Goal: Find specific page/section: Find specific page/section

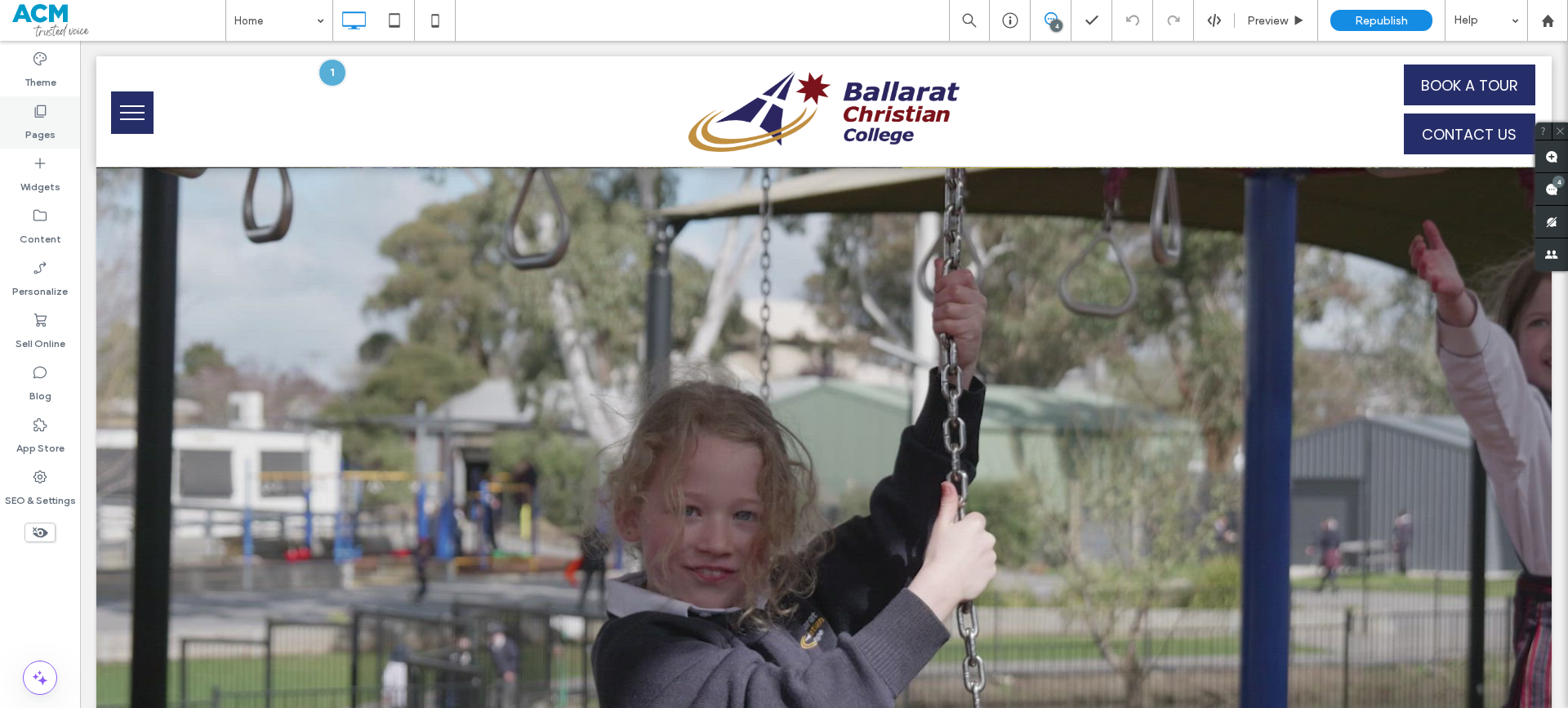
click at [36, 134] on label "Pages" at bounding box center [41, 130] width 30 height 23
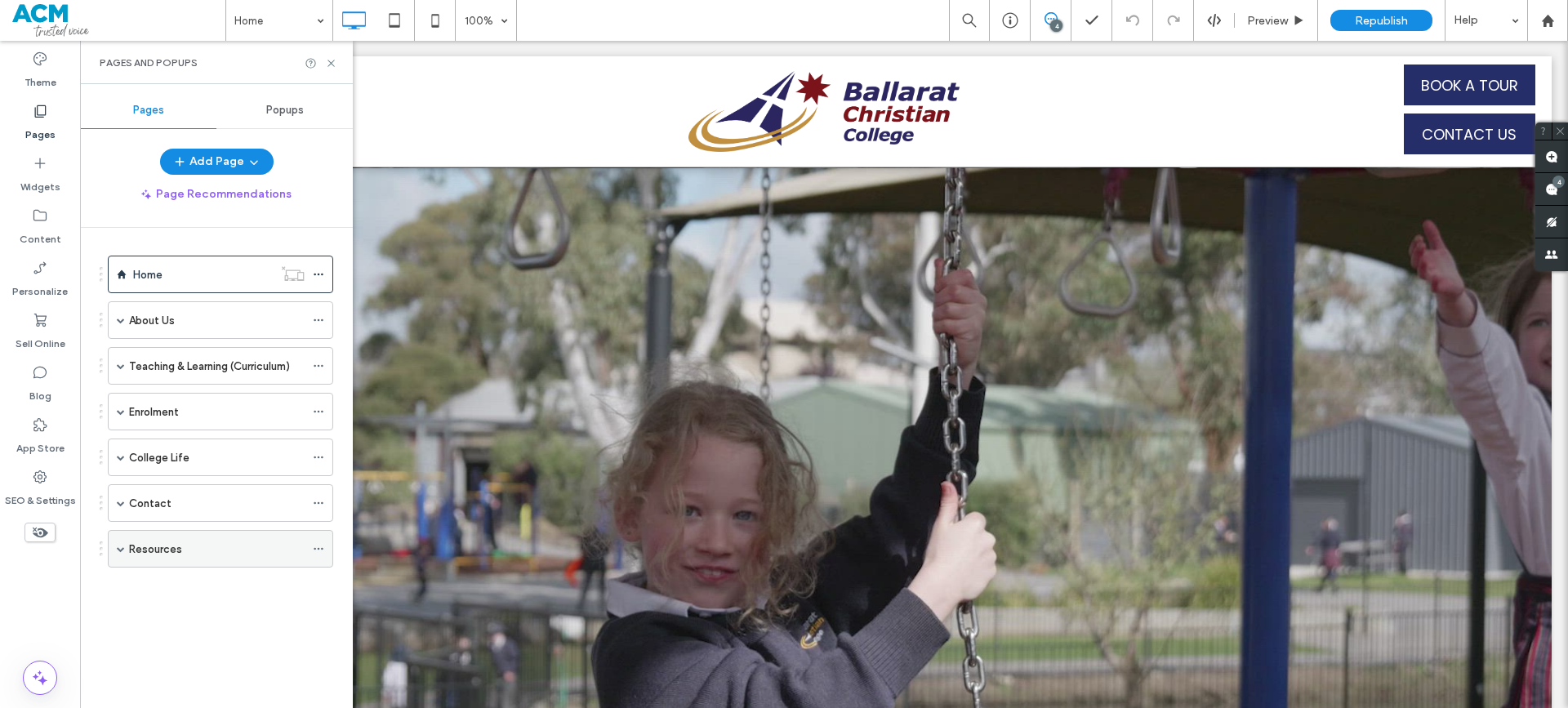
click at [119, 548] on span at bounding box center [121, 549] width 8 height 8
click at [222, 588] on label "Parent Lounge & Parent Orbit" at bounding box center [217, 587] width 145 height 29
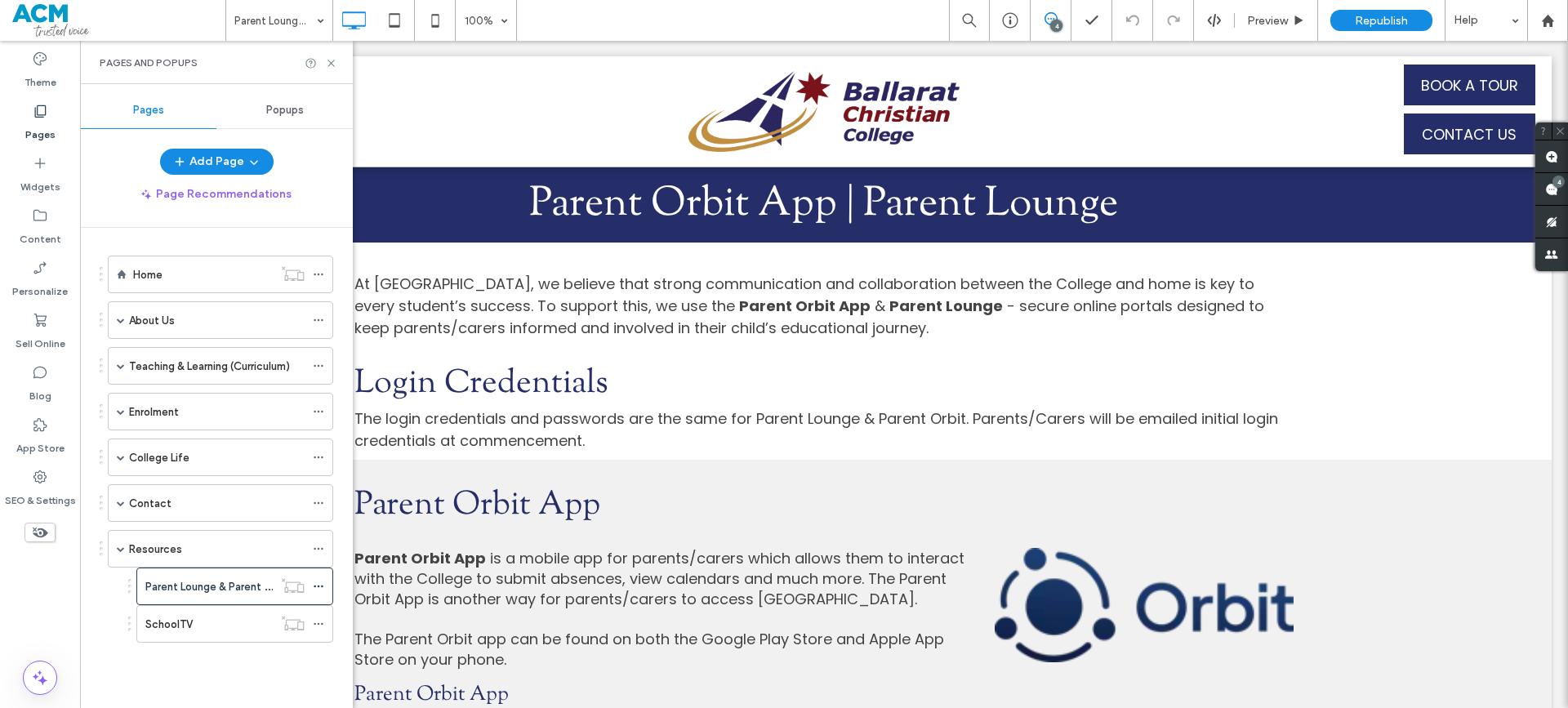
drag, startPoint x: 337, startPoint y: 65, endPoint x: 256, endPoint y: 25, distance: 90.3
click at [337, 65] on icon at bounding box center [331, 63] width 12 height 12
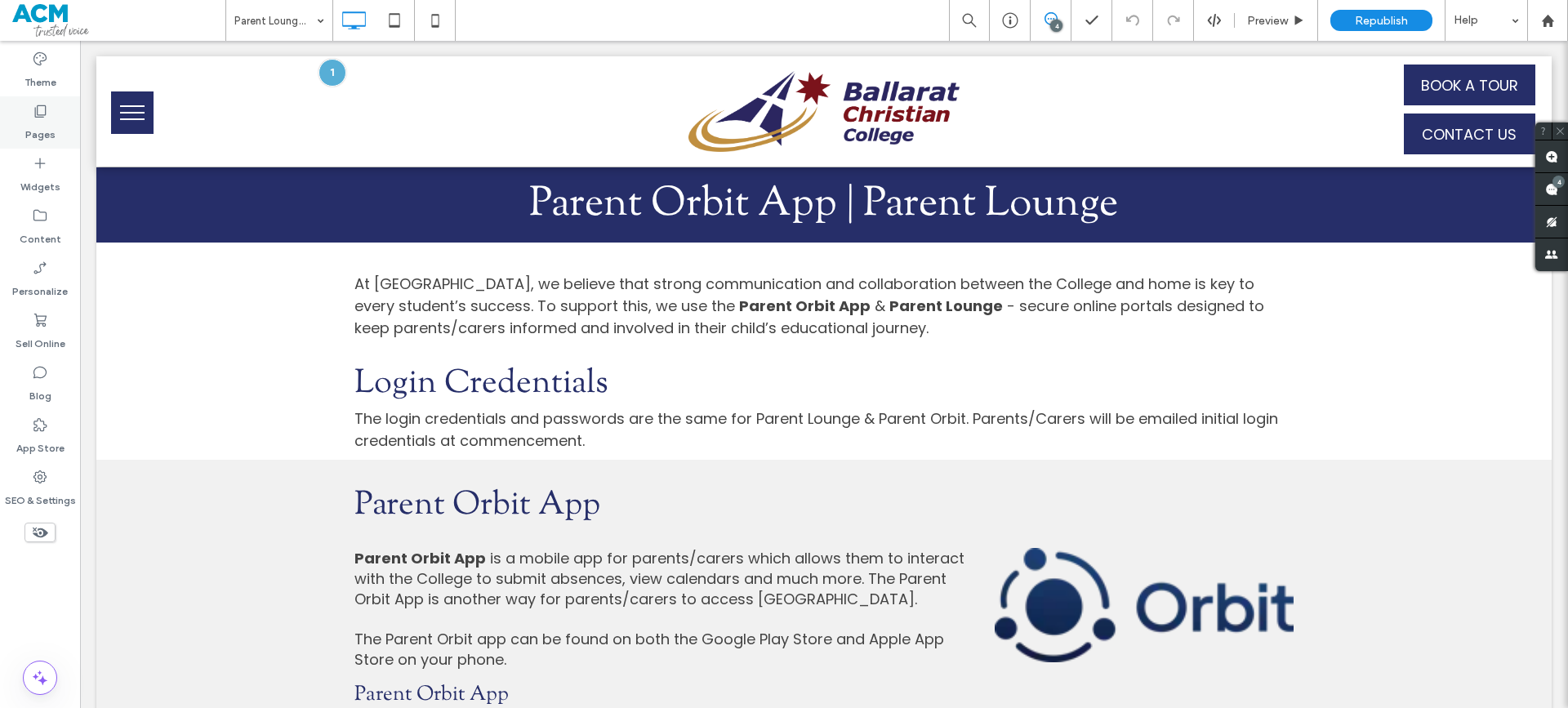
click at [46, 130] on label "Pages" at bounding box center [41, 130] width 30 height 23
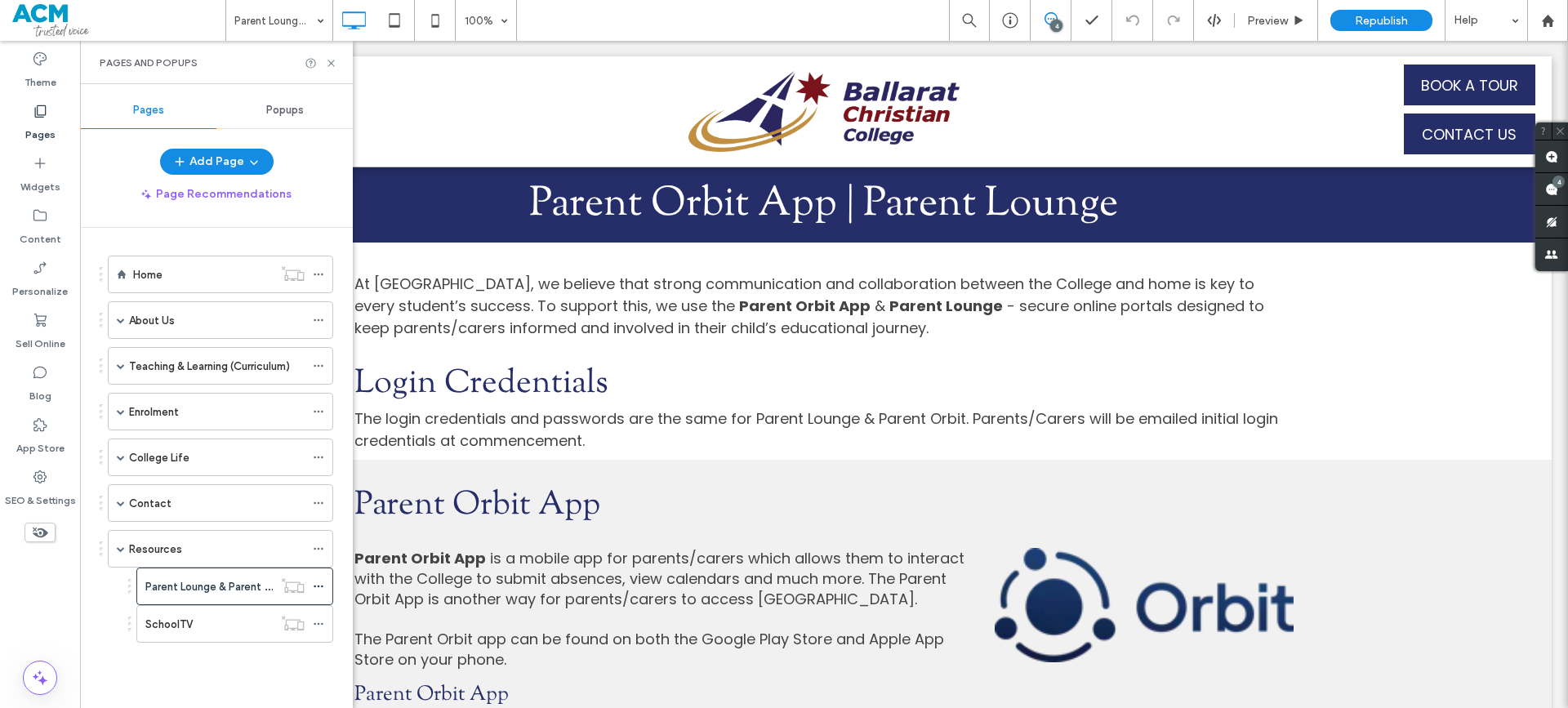
click at [681, 30] on div "Parent Lounge & Parent Orbit 100% 4 Preview Republish Help" at bounding box center [897, 20] width 1343 height 41
click at [323, 64] on div at bounding box center [321, 63] width 33 height 12
click at [333, 63] on icon at bounding box center [331, 63] width 12 height 12
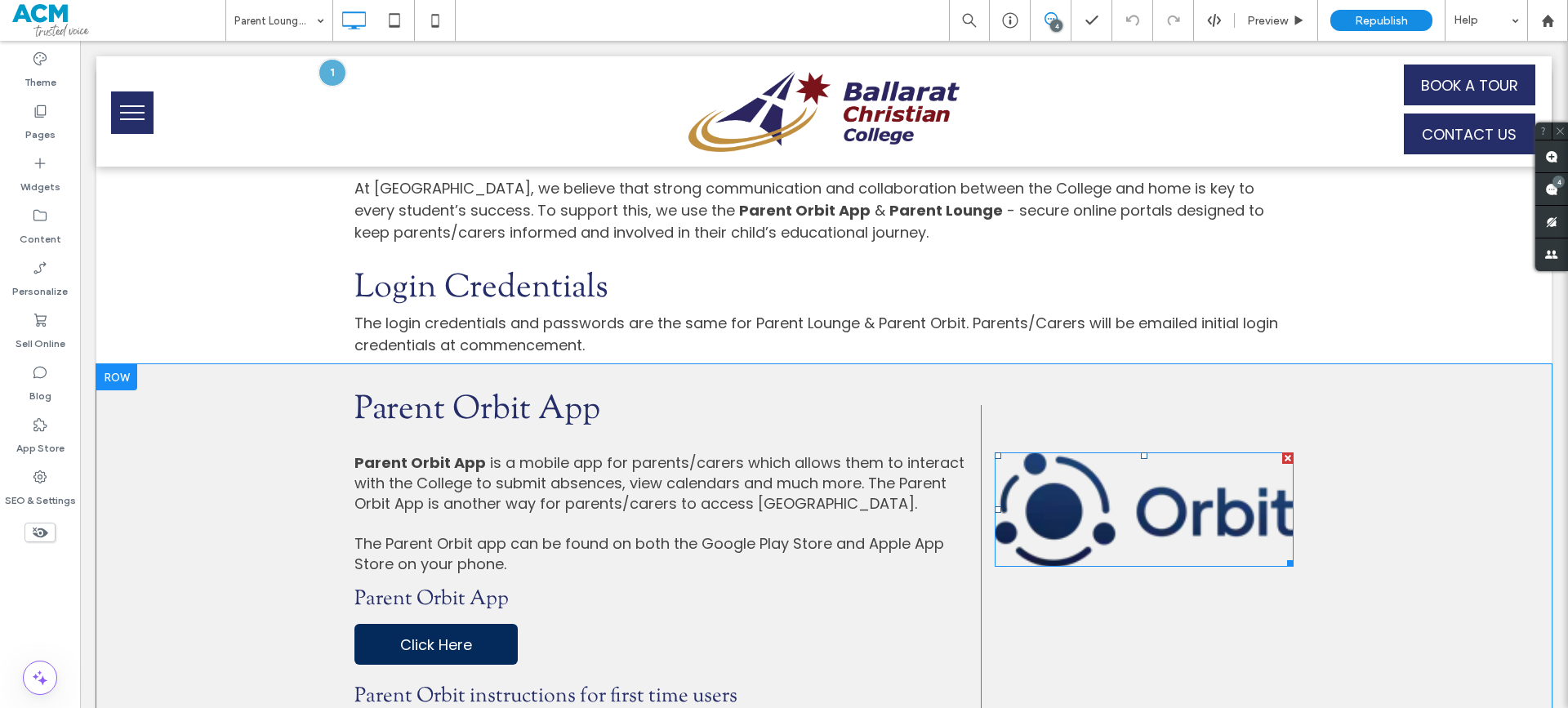
scroll to position [82, 0]
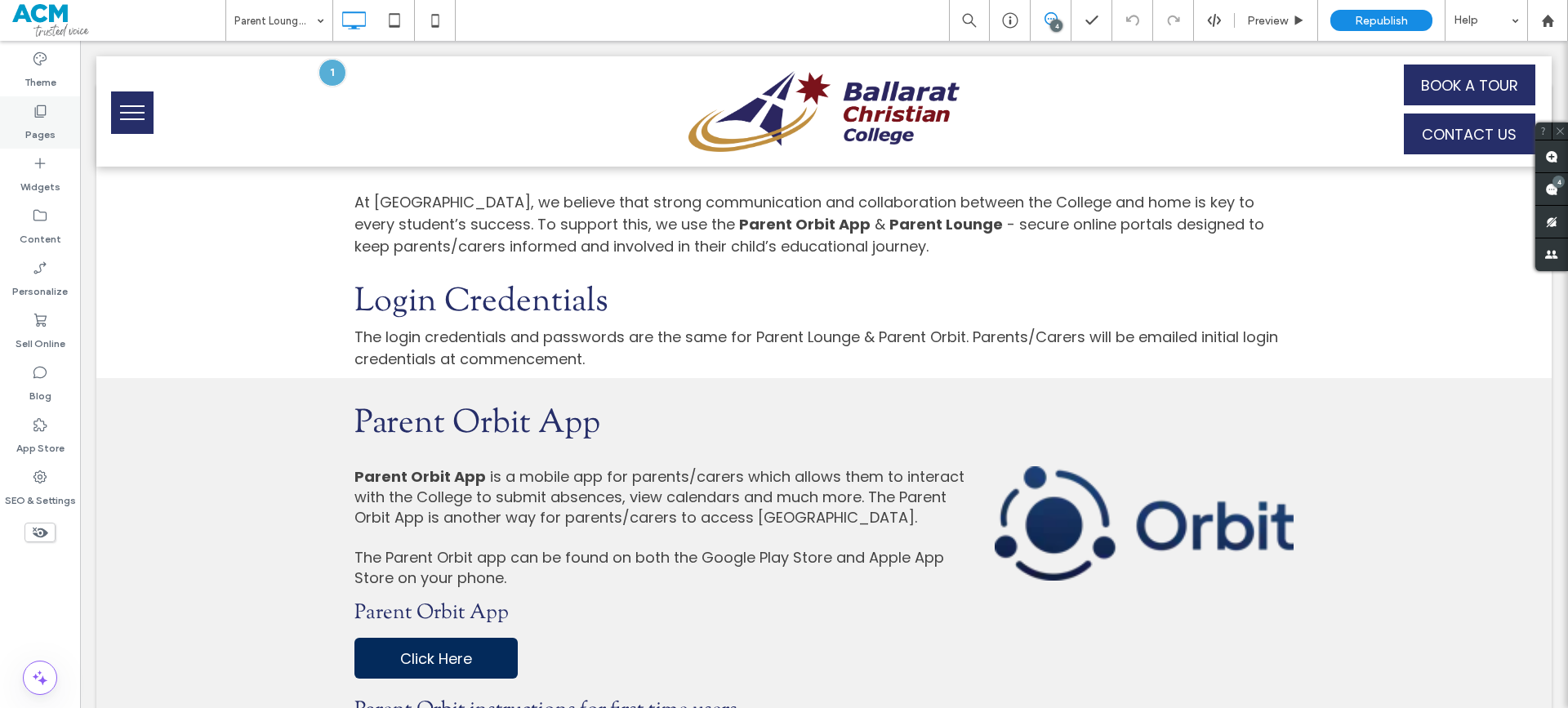
click at [45, 123] on label "Pages" at bounding box center [41, 130] width 30 height 23
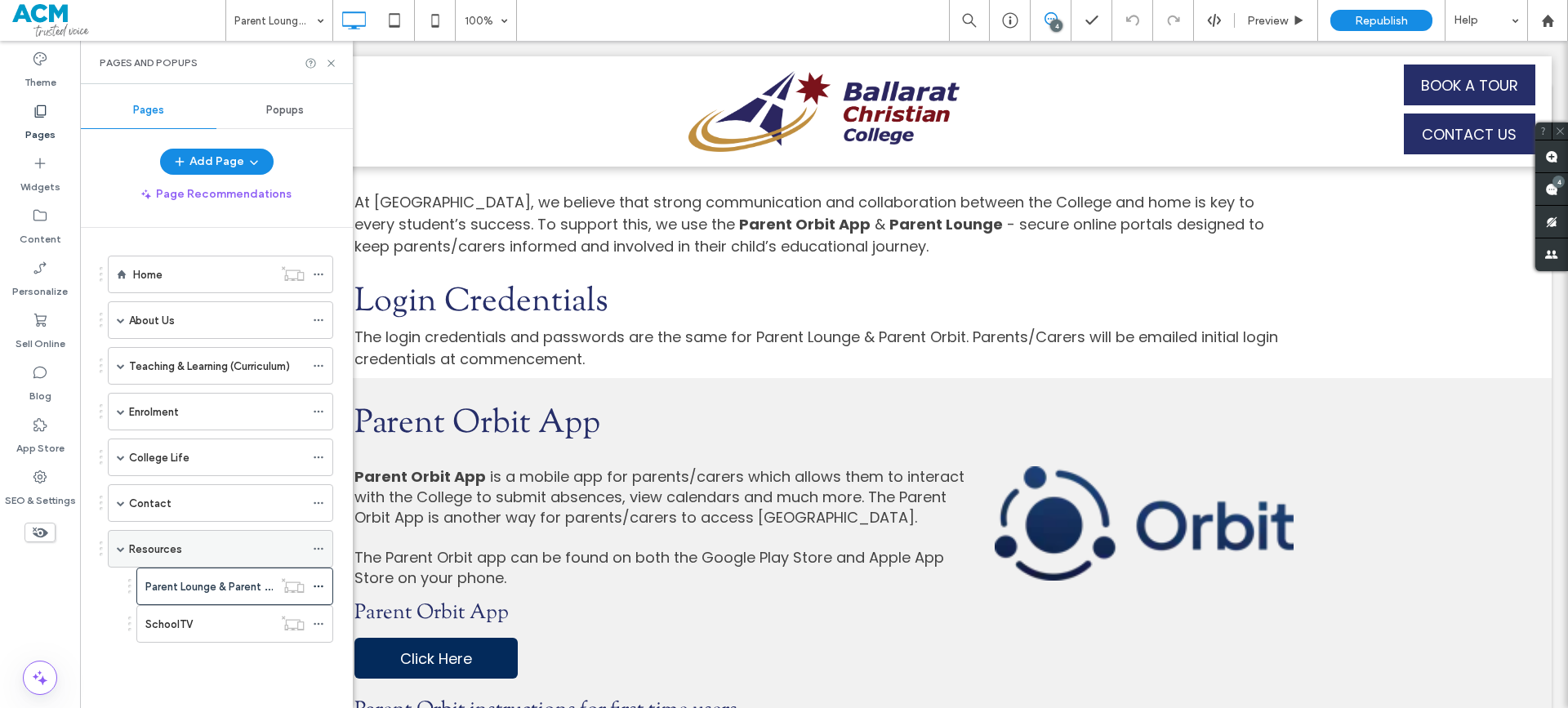
click at [160, 546] on label "Resources" at bounding box center [156, 550] width 53 height 29
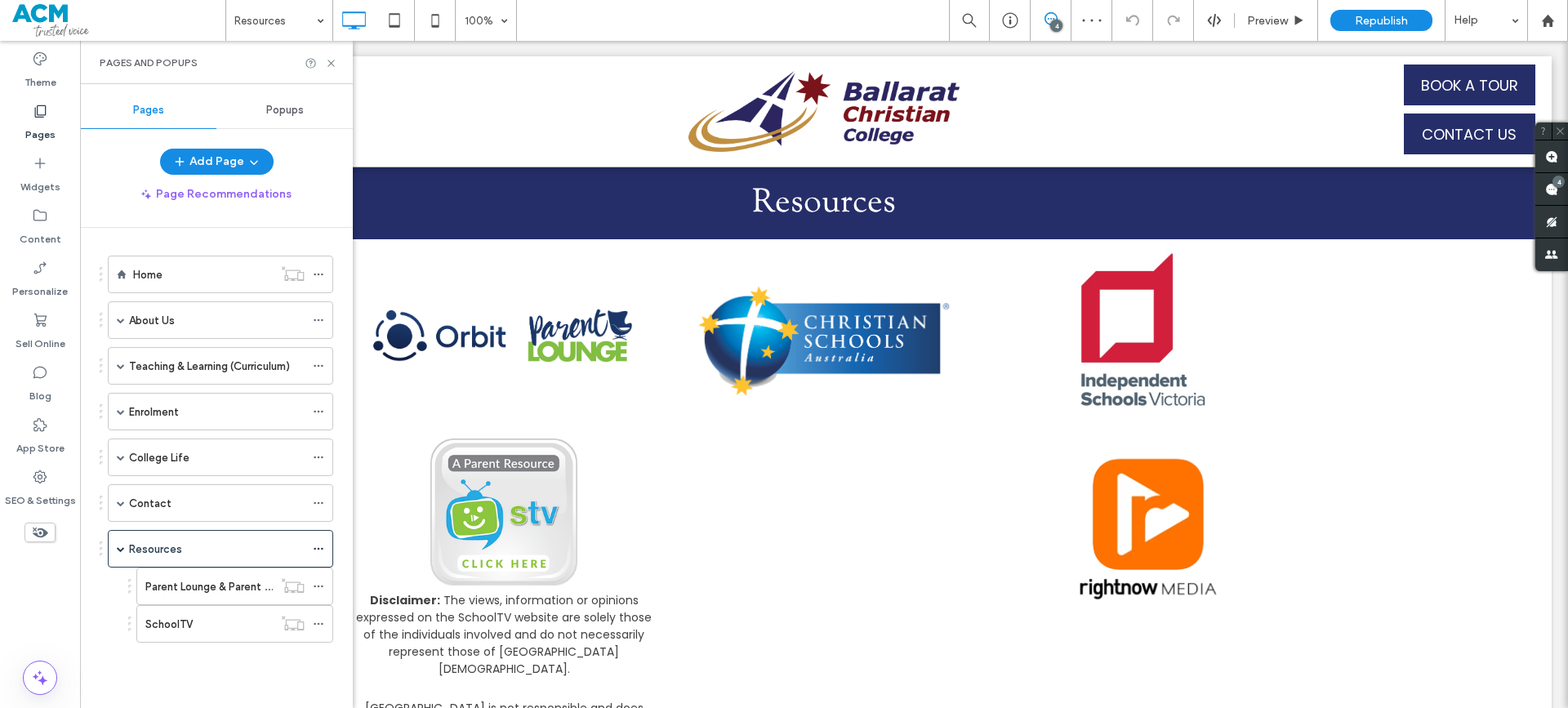
click at [336, 64] on icon at bounding box center [331, 63] width 12 height 12
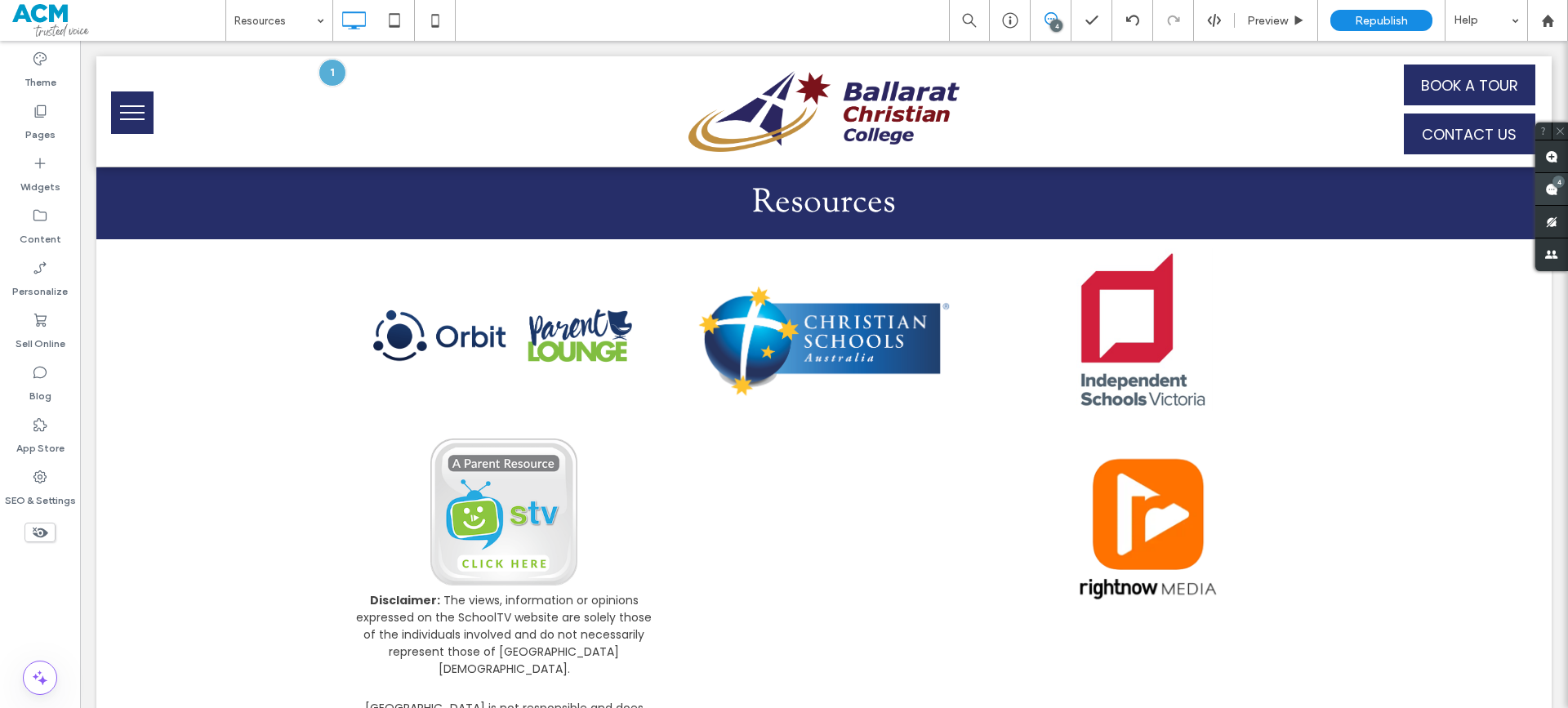
click at [1547, 189] on use at bounding box center [1551, 189] width 13 height 13
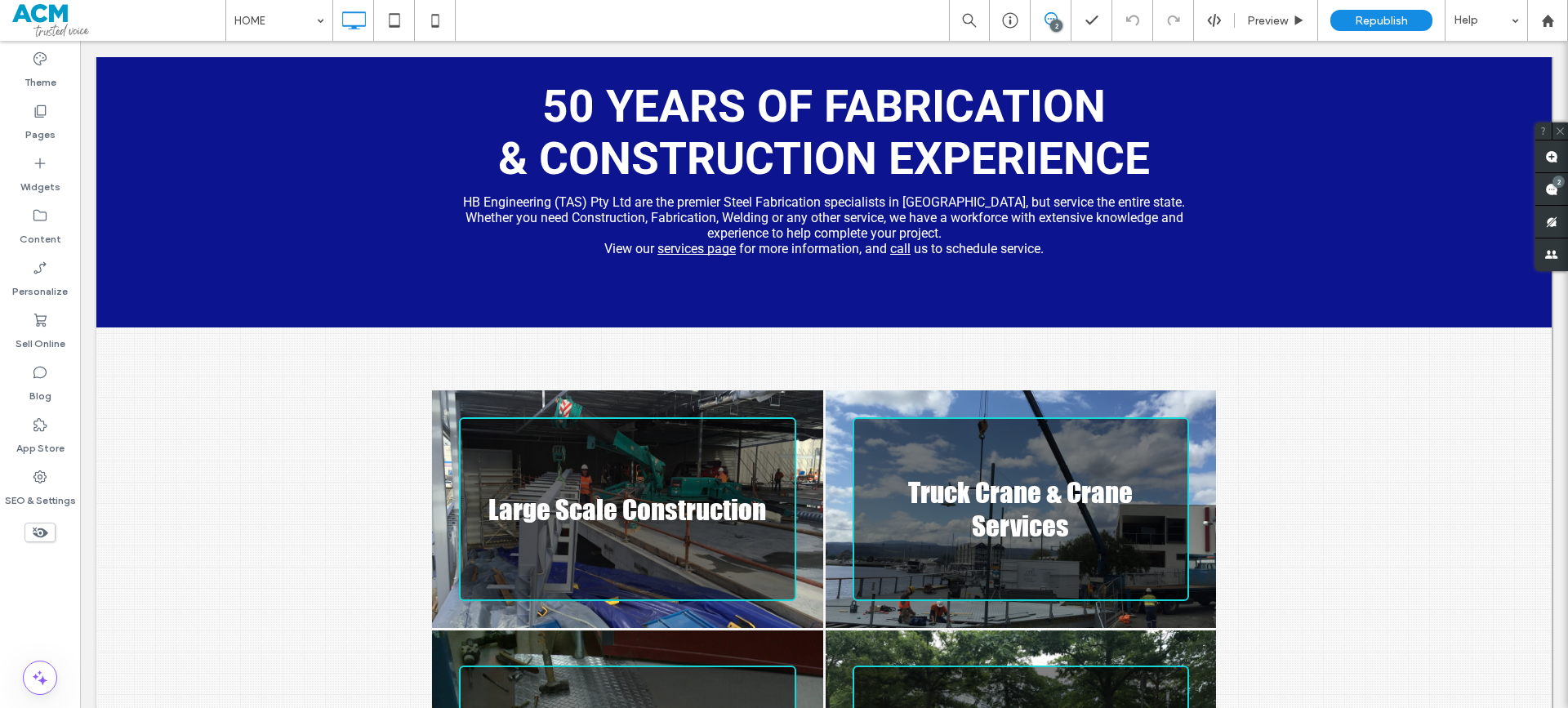
scroll to position [409, 0]
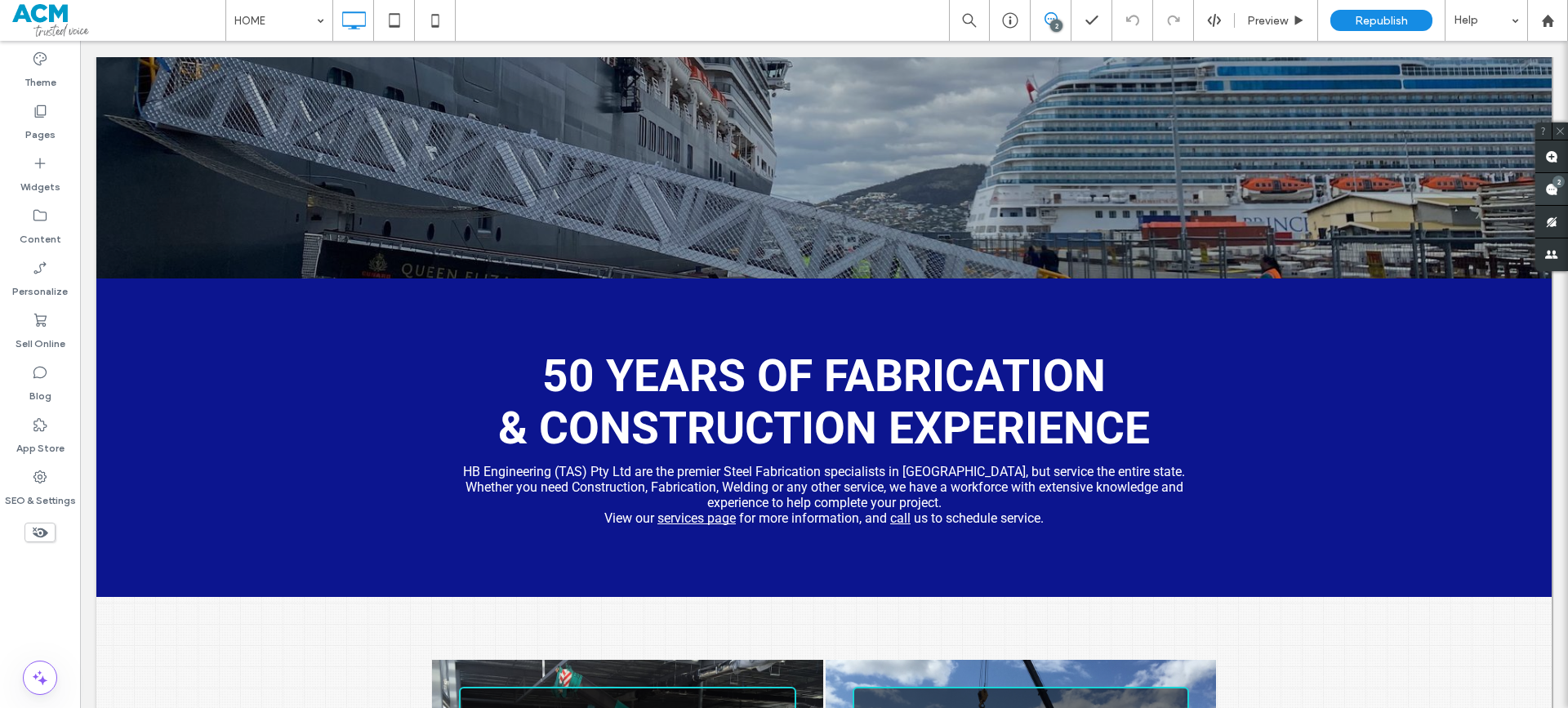
click at [1554, 191] on span at bounding box center [1552, 189] width 33 height 32
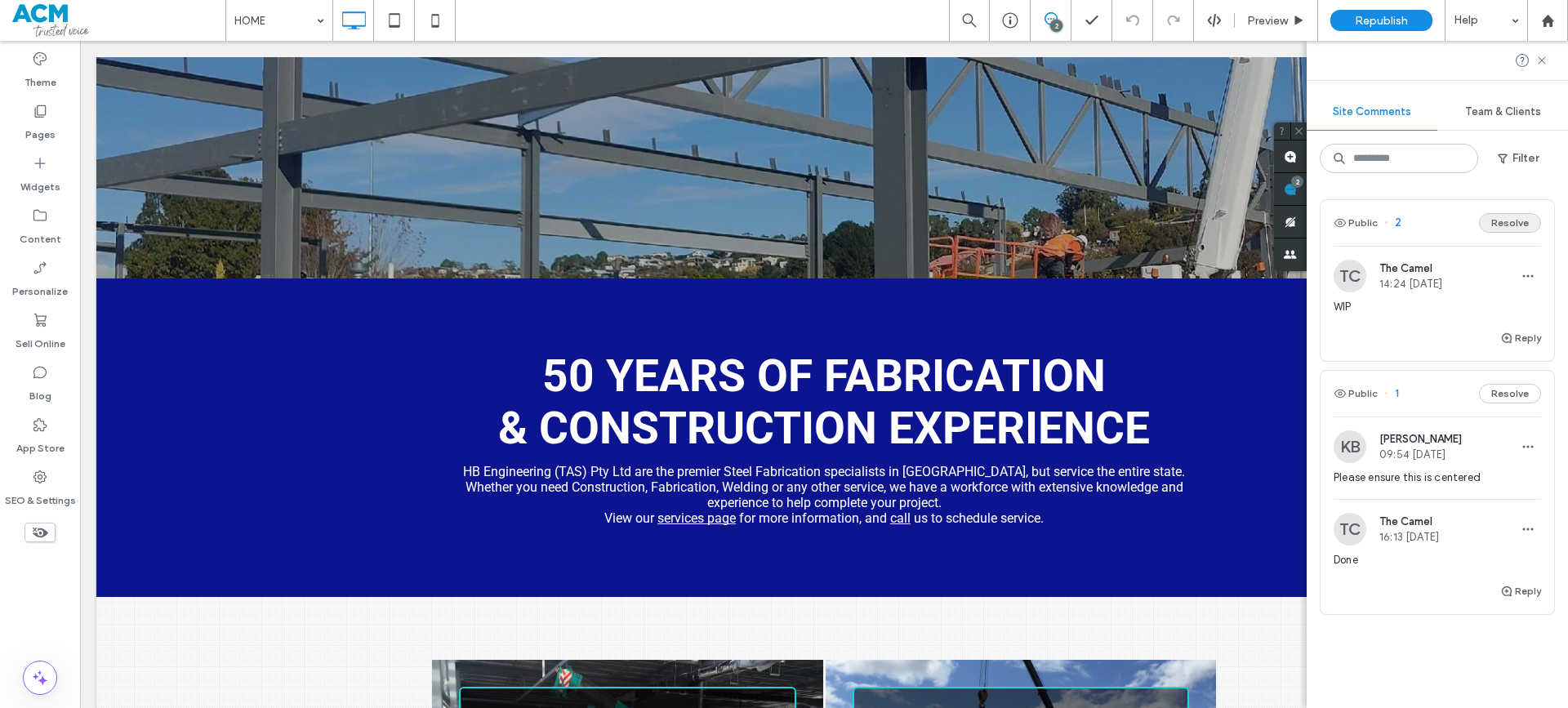
click at [1510, 218] on button "Resolve" at bounding box center [1510, 222] width 62 height 19
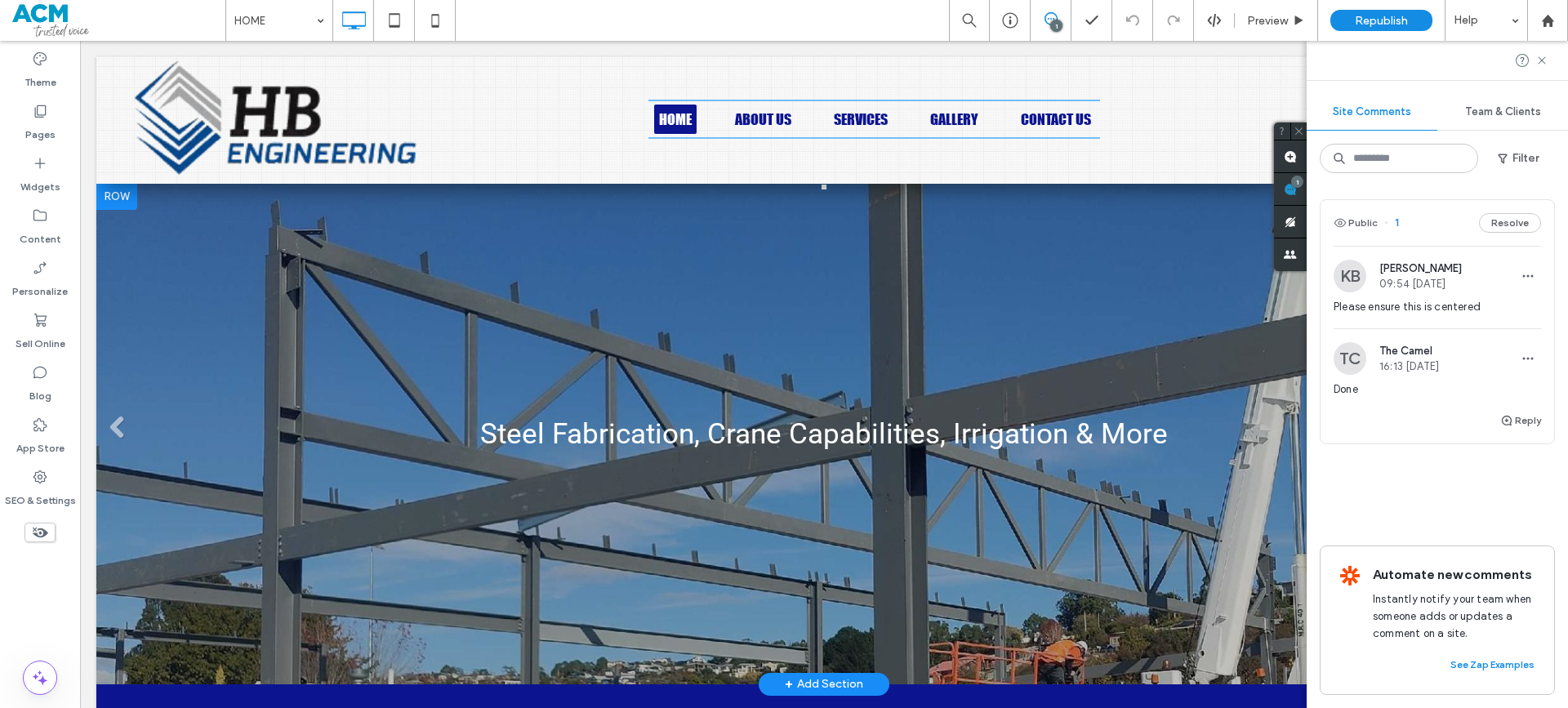
scroll to position [0, 0]
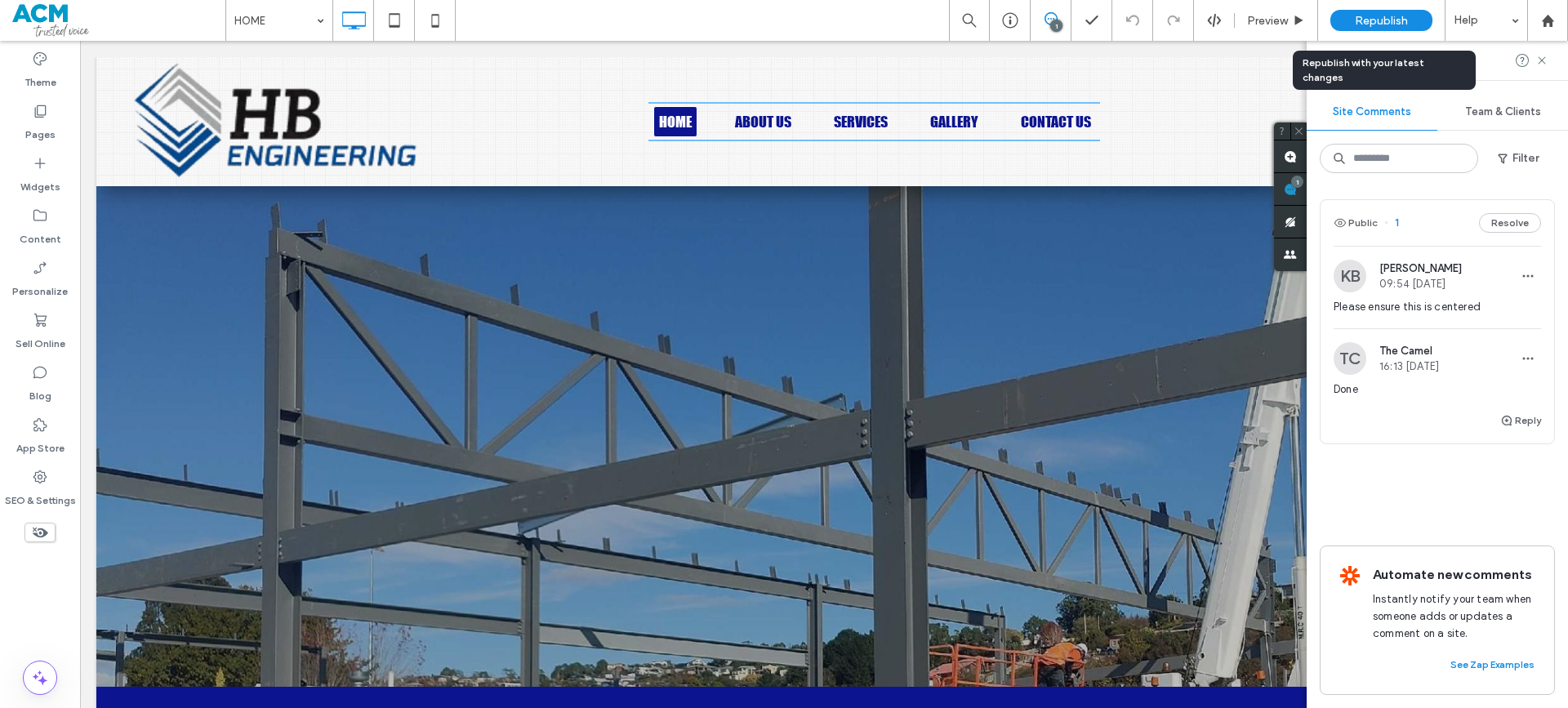
click at [1376, 19] on span "Republish" at bounding box center [1381, 20] width 53 height 14
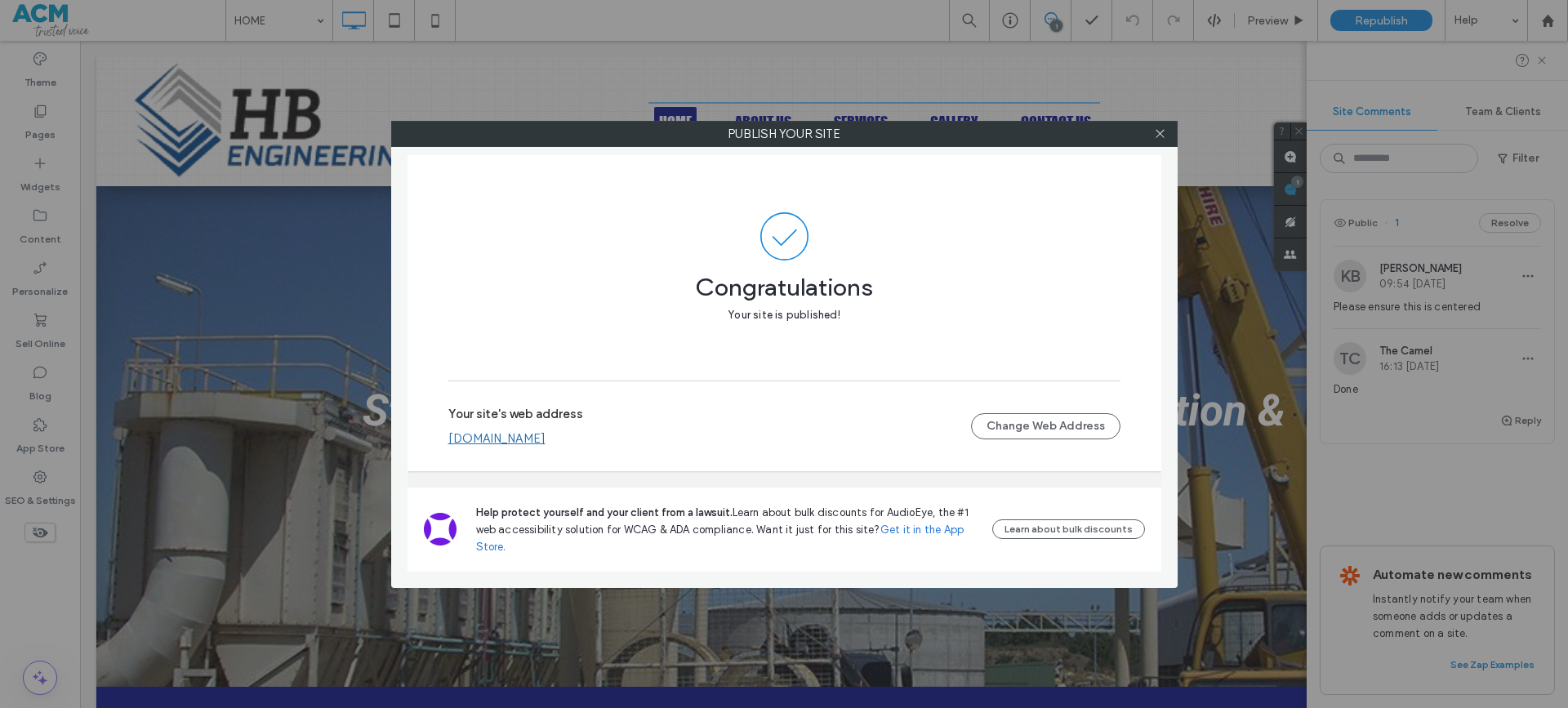
click at [534, 440] on link "[DOMAIN_NAME]" at bounding box center [496, 438] width 97 height 14
